Goal: Task Accomplishment & Management: Manage account settings

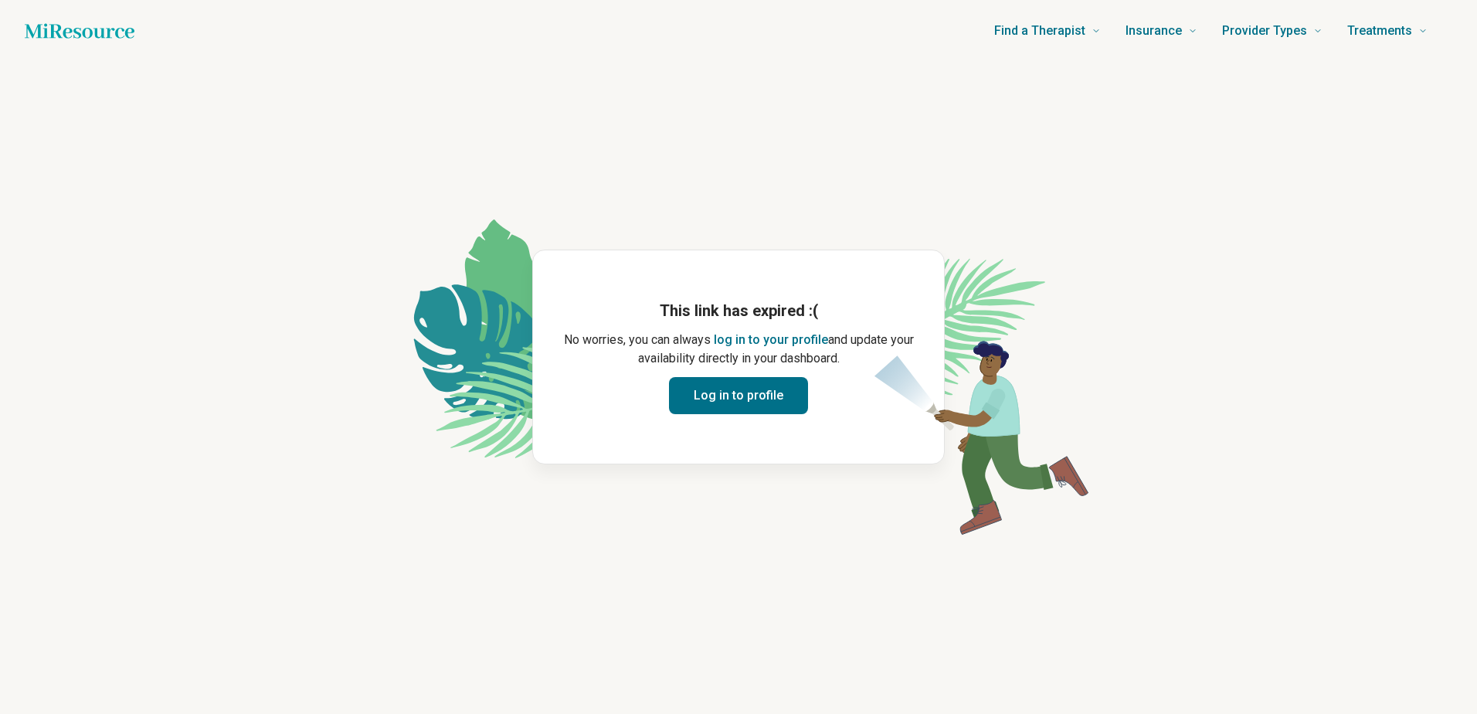
click at [734, 388] on button "Log in to profile" at bounding box center [738, 395] width 139 height 37
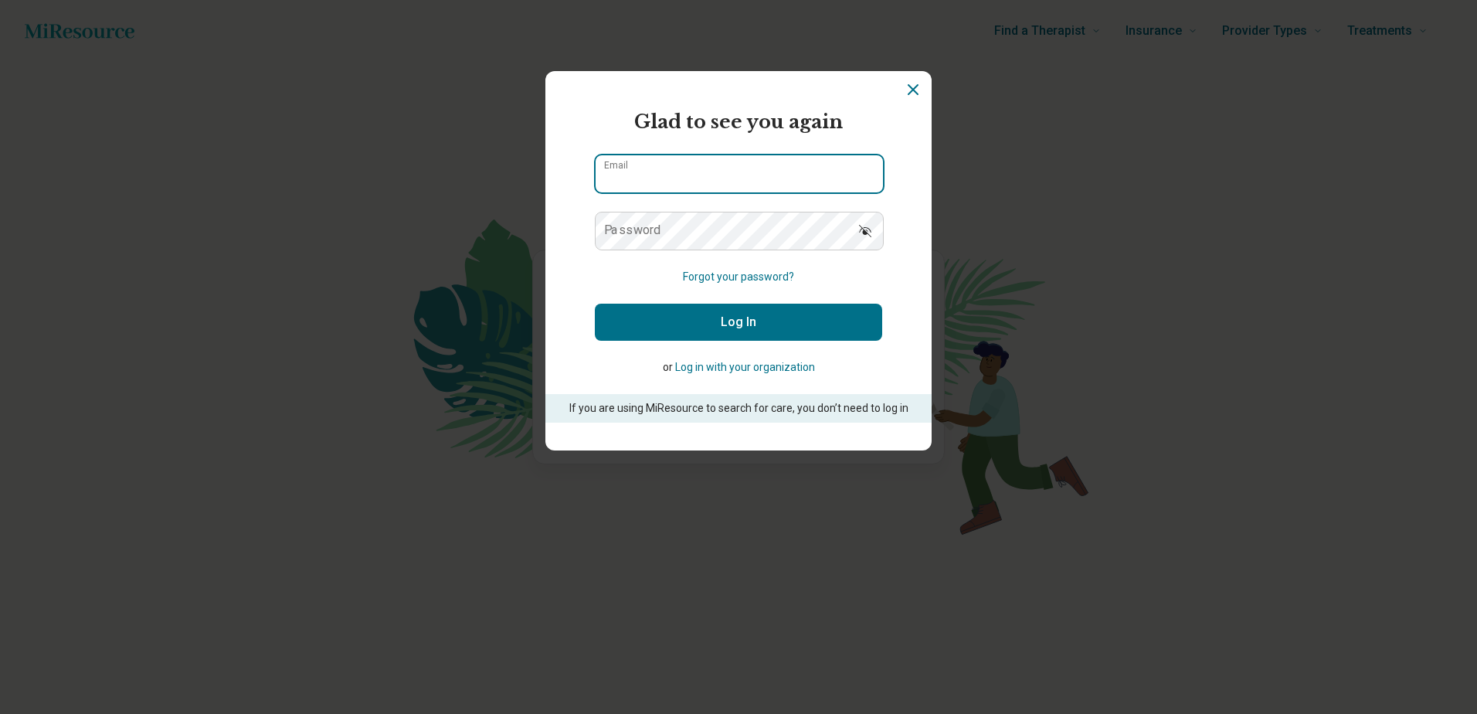
type input "**********"
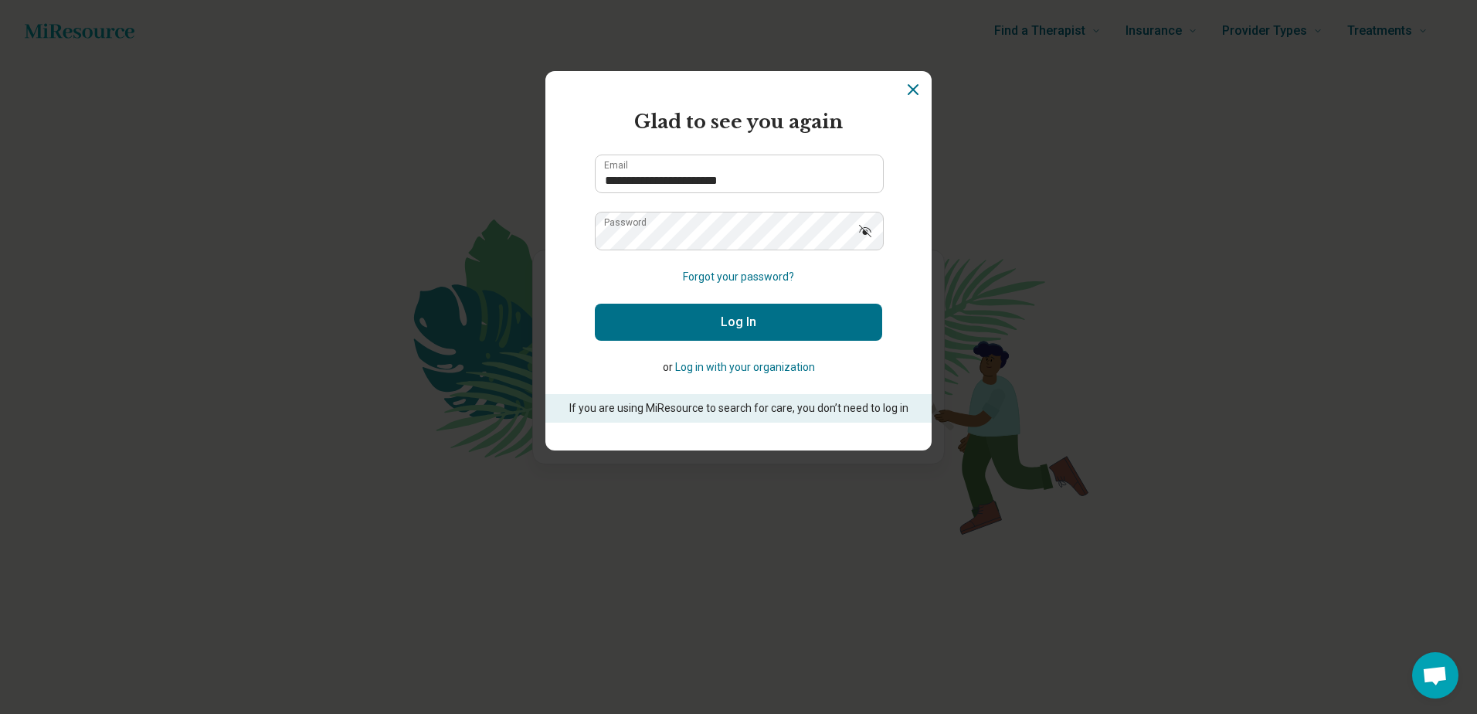
click at [731, 317] on button "Log In" at bounding box center [738, 321] width 287 height 37
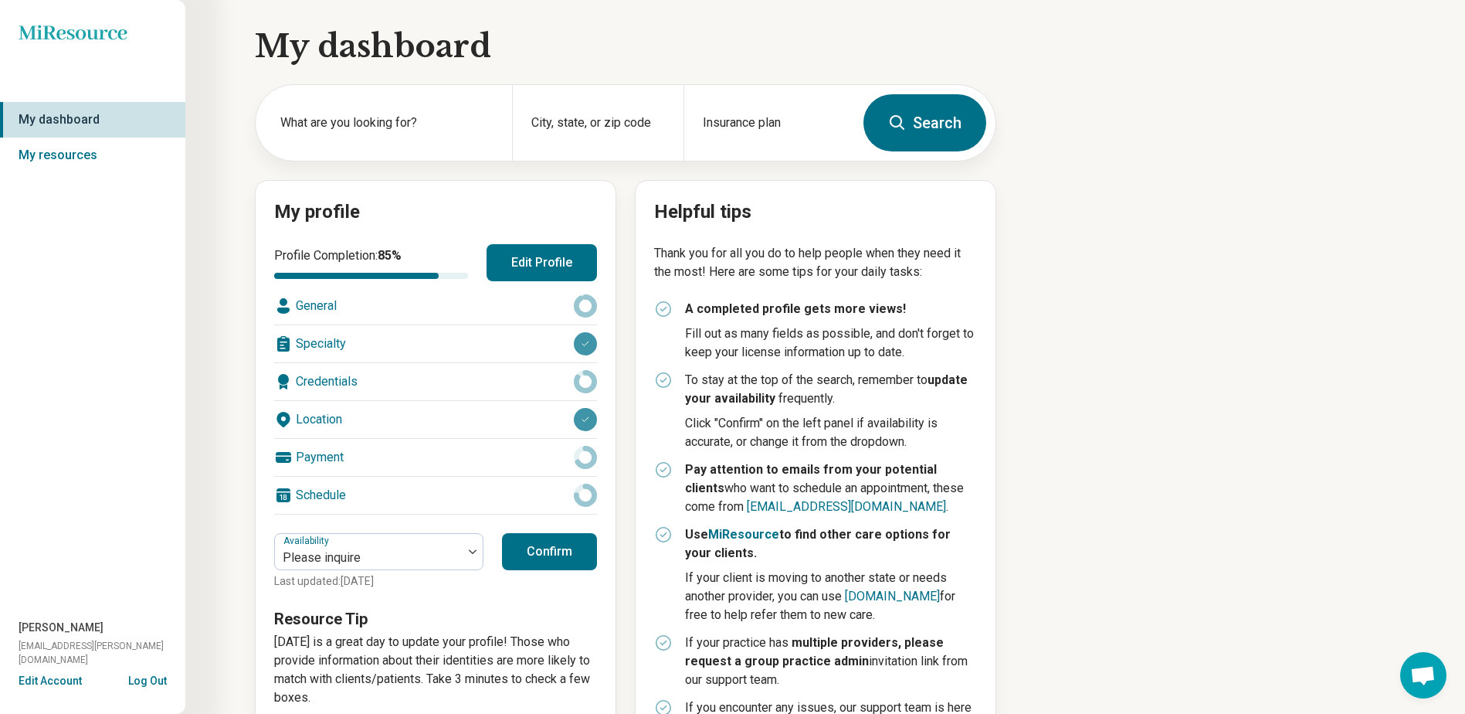
click at [537, 546] on button "Confirm" at bounding box center [549, 551] width 95 height 37
click at [548, 545] on button "Confirm" at bounding box center [549, 551] width 95 height 37
click at [543, 550] on button "Confirm" at bounding box center [549, 551] width 95 height 37
click at [136, 680] on button "Log Out" at bounding box center [147, 679] width 39 height 12
